Goal: Task Accomplishment & Management: Manage account settings

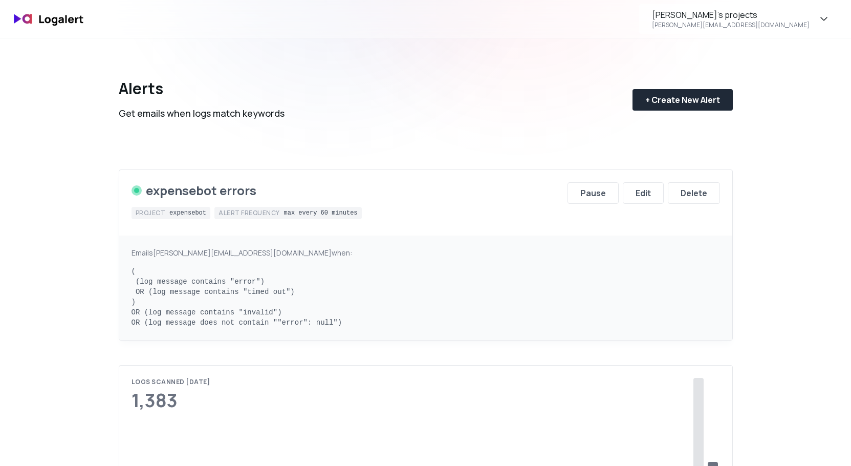
click at [311, 312] on pre "( (log message contains "error") OR (log message contains "timed out") ) OR (lo…" at bounding box center [425, 296] width 588 height 61
click at [289, 321] on pre "( (log message contains "error") OR (log message contains "timed out") ) OR (lo…" at bounding box center [425, 296] width 588 height 61
click at [655, 185] on button "Edit" at bounding box center [643, 192] width 41 height 21
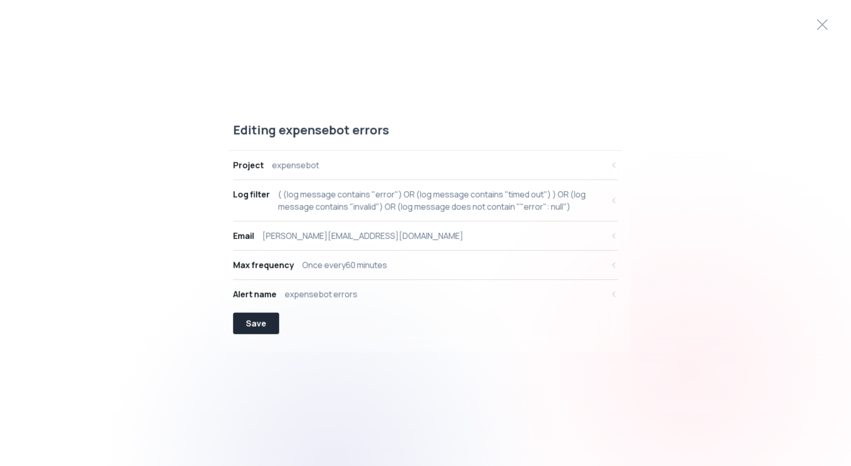
click at [343, 193] on div "( (log message contains "error") OR (log message contains "timed out") ) OR (lo…" at bounding box center [440, 200] width 325 height 25
select select "message"
select select "CONTAINS"
select select "OR"
select select "message"
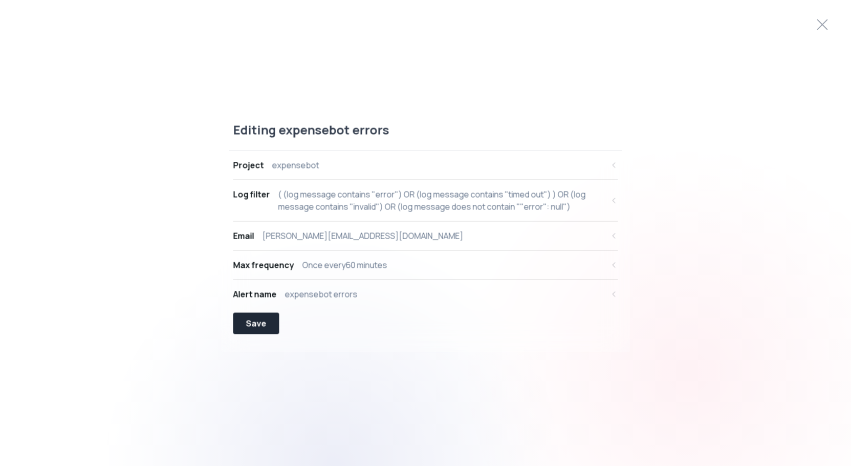
select select "CONTAINS"
select select "OR"
select select "message"
select select "CONTAINS"
select select "OR"
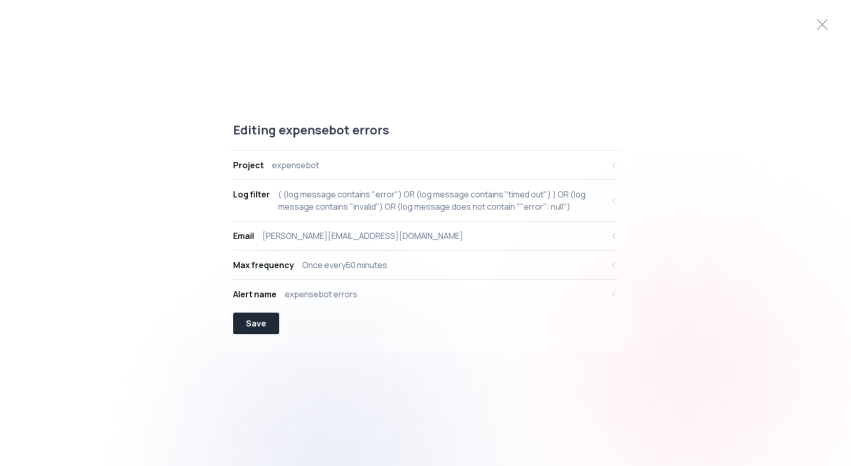
select select "message"
select select "NOT_CONTAINS"
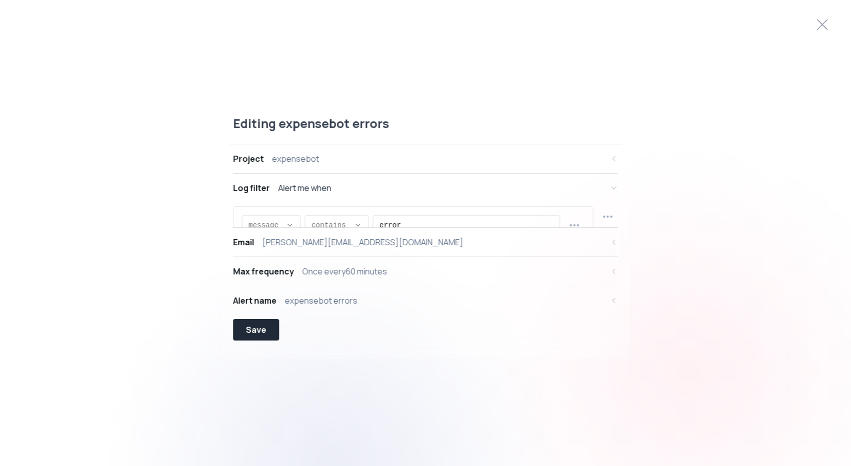
scroll to position [10, 0]
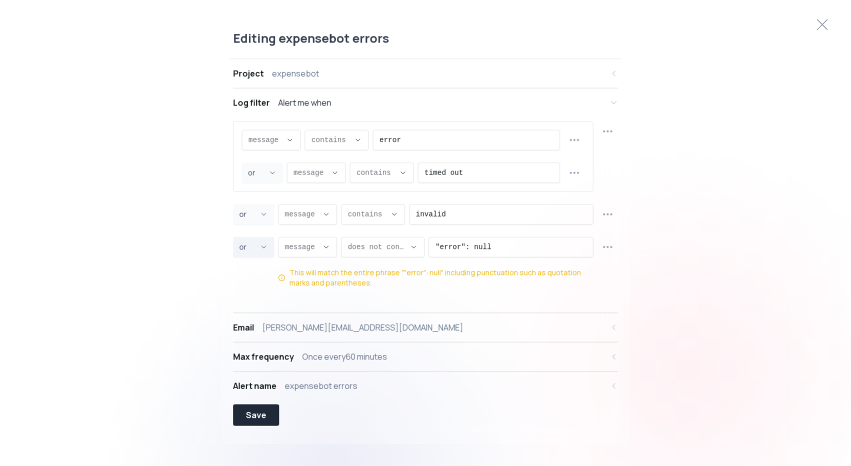
click at [263, 245] on icon "Joiner Select" at bounding box center [264, 247] width 8 height 8
click at [253, 267] on span "and" at bounding box center [248, 272] width 14 height 10
type input "AND"
select select "AND"
type input "AND"
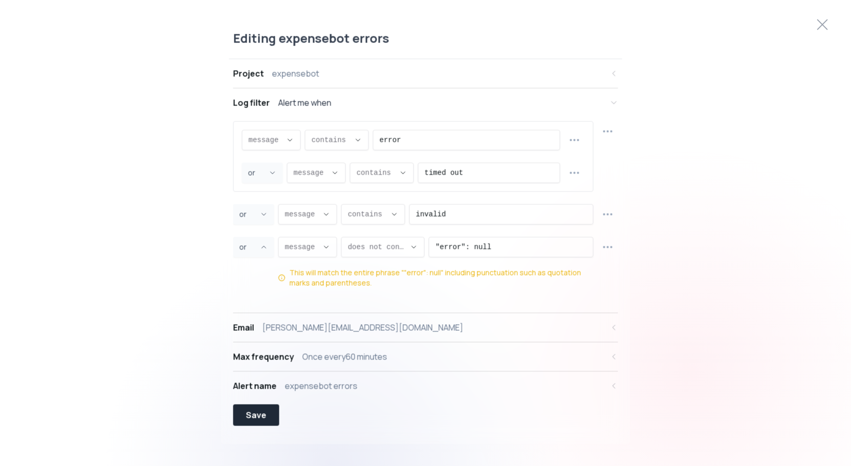
select select "AND"
click at [610, 216] on icon "button" at bounding box center [608, 214] width 12 height 12
click at [600, 293] on span "Delete row" at bounding box center [613, 291] width 75 height 10
type input "NOT_CONTAINS"
select select "NOT_CONTAINS"
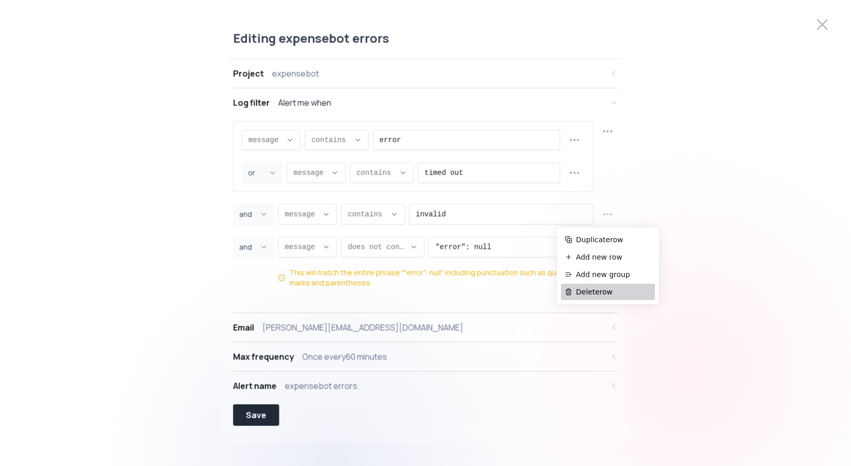
type input ""error": null"
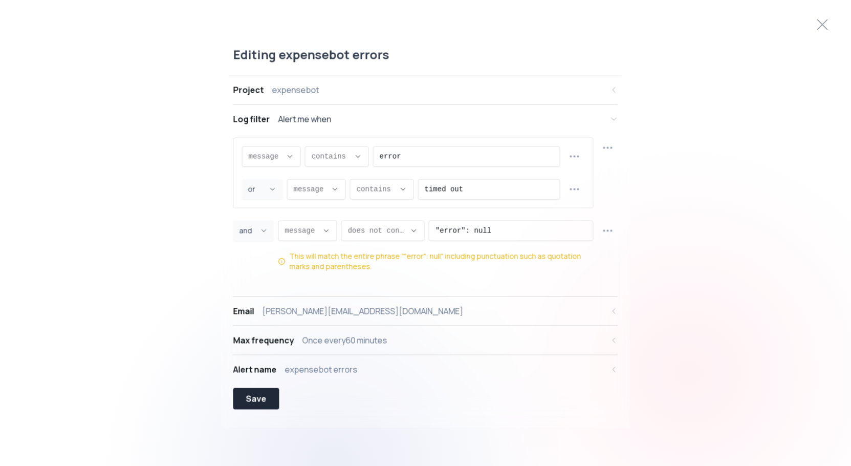
type input "OR"
select select "OR"
type input "CONTAINS"
select select "CONTAINS"
type input "invalid"
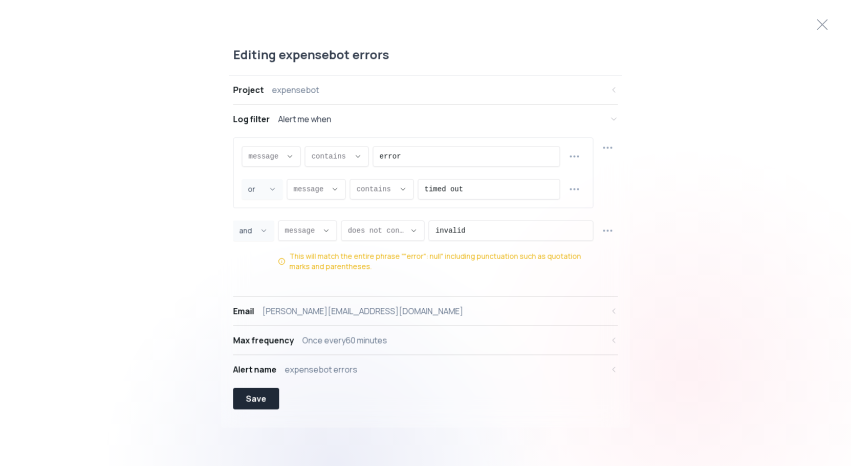
select select "OR"
select select "message"
select select "NOT_CONTAINS"
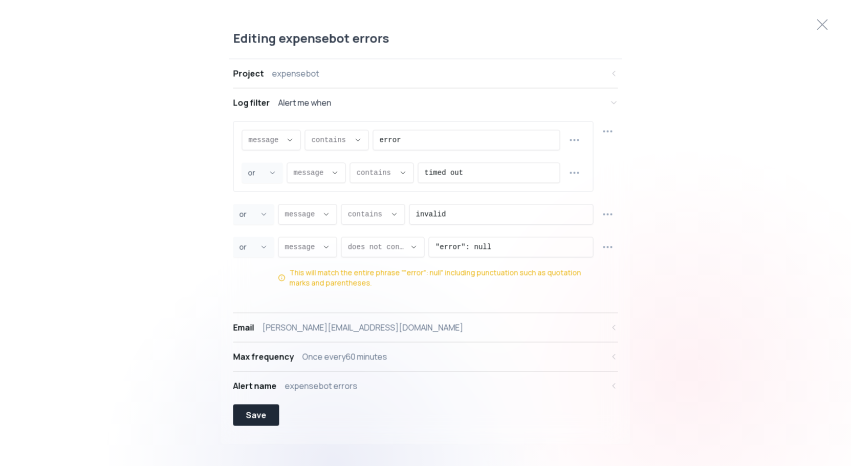
click at [618, 265] on div "Project expensebot Log filter Alert me when message message message proxy.statu…" at bounding box center [425, 229] width 393 height 341
click at [608, 316] on button "Email [PERSON_NAME][EMAIL_ADDRESS][DOMAIN_NAME]" at bounding box center [425, 327] width 385 height 29
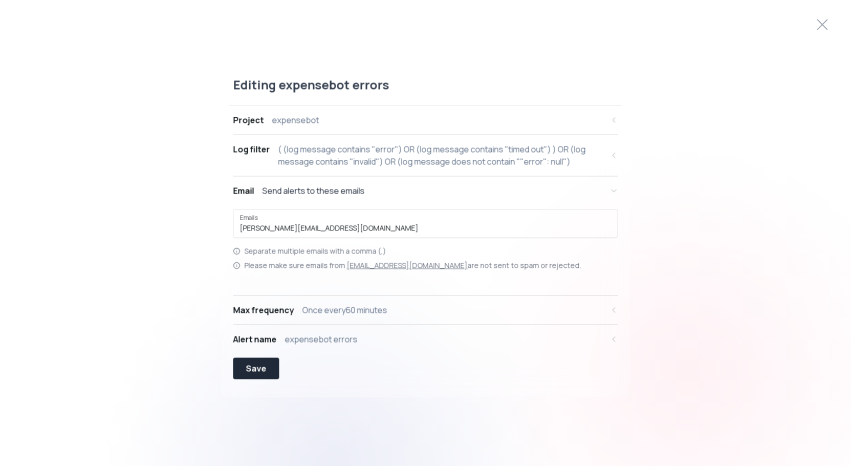
click at [459, 165] on div "( (log message contains "error") OR (log message contains "timed out") ) OR (lo…" at bounding box center [440, 155] width 325 height 25
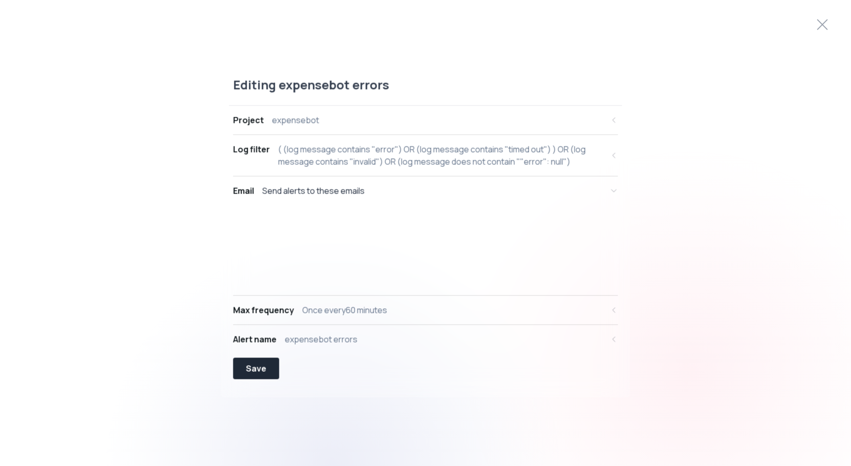
select select "message"
select select "CONTAINS"
select select "OR"
select select "message"
select select "CONTAINS"
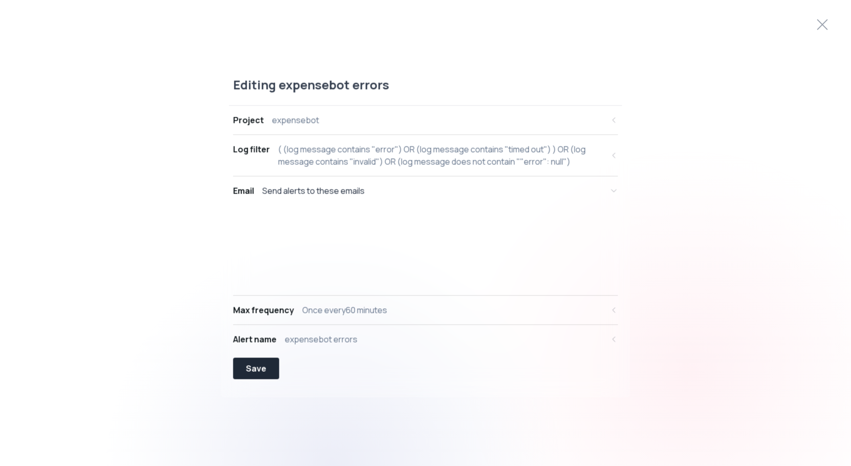
select select "OR"
select select "message"
select select "CONTAINS"
select select "OR"
select select "message"
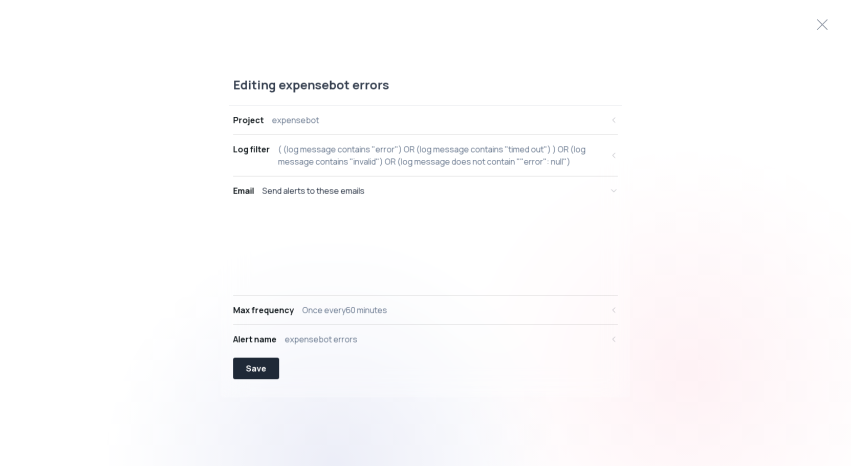
select select "NOT_CONTAINS"
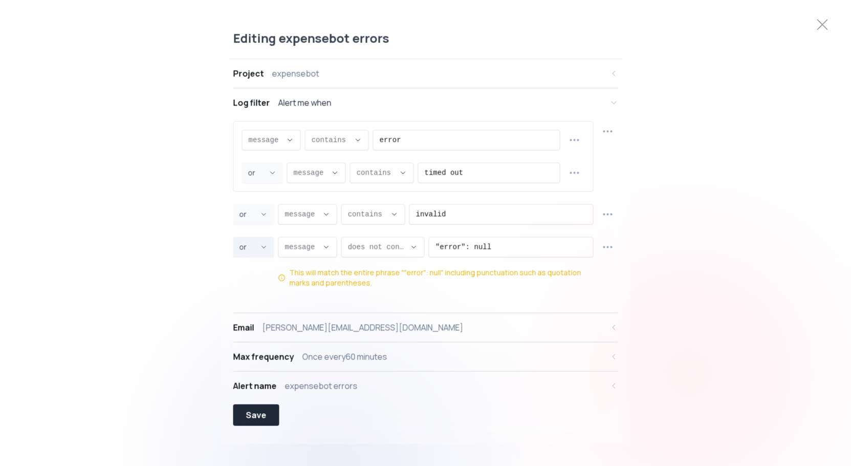
click at [260, 248] on icon "Joiner Select" at bounding box center [264, 247] width 8 height 8
click at [256, 265] on li "and" at bounding box center [253, 271] width 33 height 16
type input "AND"
select select "AND"
type input "AND"
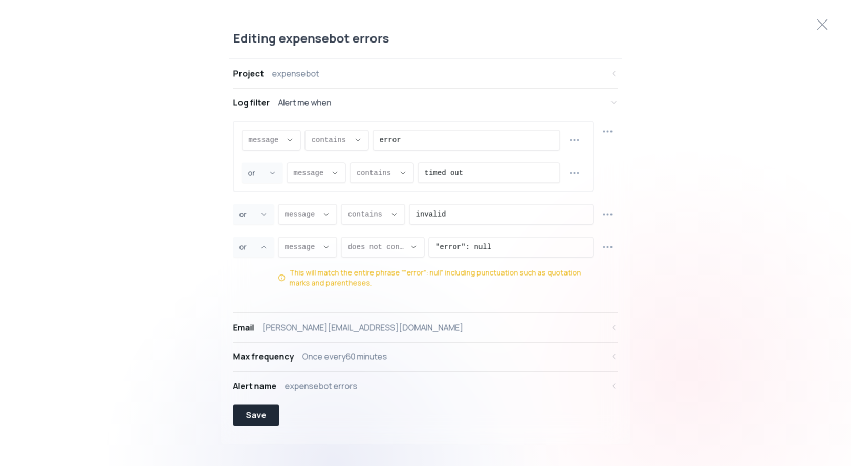
select select "AND"
click at [610, 214] on icon "button" at bounding box center [608, 214] width 12 height 12
click at [574, 288] on li "Delete row" at bounding box center [608, 291] width 94 height 16
type input "NOT_CONTAINS"
select select "NOT_CONTAINS"
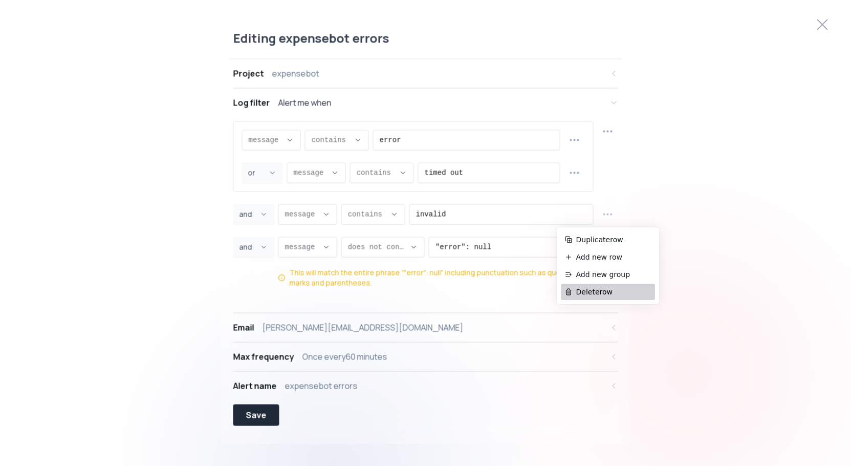
type input ""error": null"
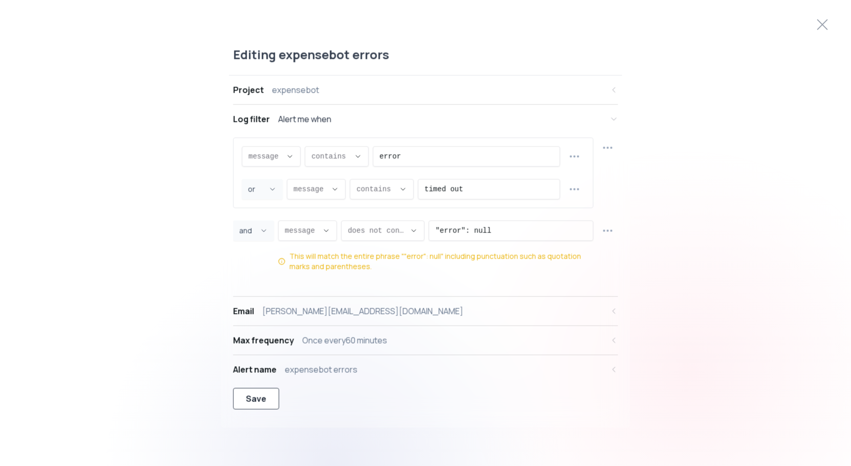
click at [254, 408] on button "Save" at bounding box center [256, 398] width 46 height 21
